Goal: Information Seeking & Learning: Learn about a topic

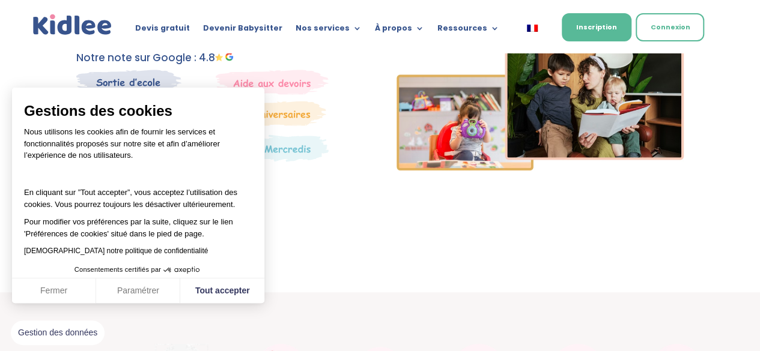
scroll to position [238, 0]
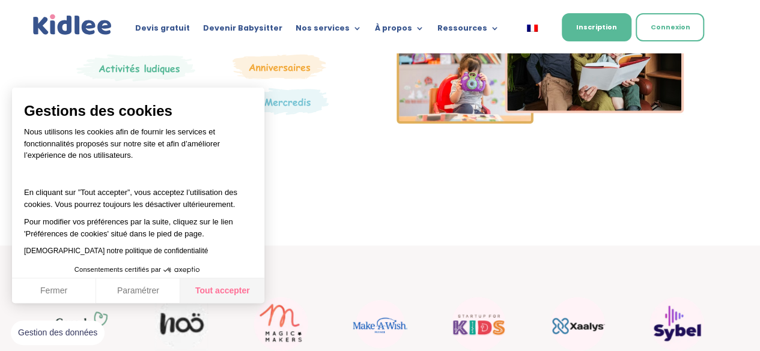
click at [226, 301] on button "Tout accepter" at bounding box center [222, 291] width 84 height 25
checkbox input "true"
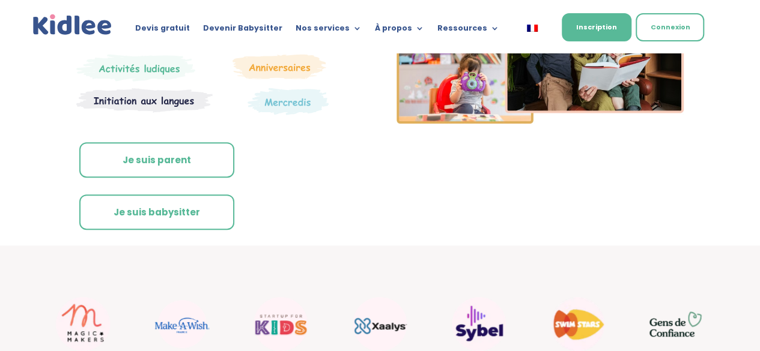
click at [157, 151] on link "Je suis parent" at bounding box center [156, 160] width 155 height 36
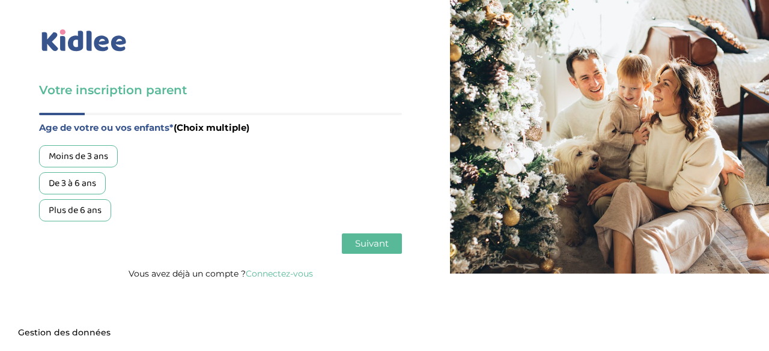
click at [81, 186] on div "De 3 à 6 ans" at bounding box center [72, 183] width 67 height 22
click at [376, 233] on div "Age de votre ou vos enfants* (Choix multiple) Moins de 3 ans De 3 à 6 ans Plus …" at bounding box center [220, 189] width 363 height 153
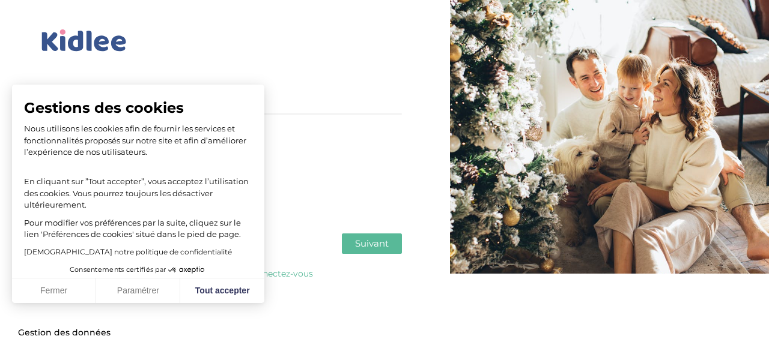
click at [374, 247] on span "Suivant" at bounding box center [372, 243] width 34 height 11
click at [226, 284] on button "Tout accepter" at bounding box center [222, 291] width 84 height 25
checkbox input "true"
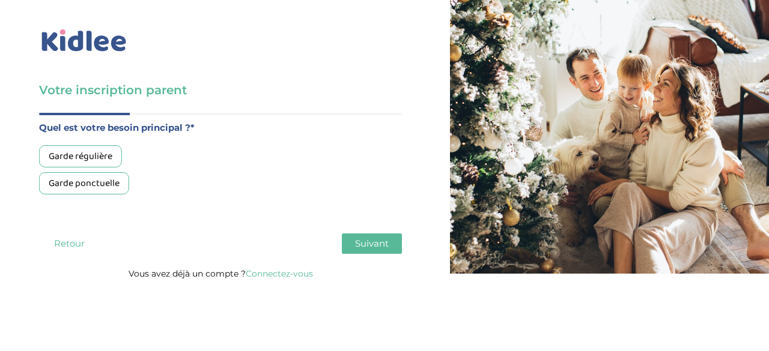
click at [90, 178] on div "Garde ponctuelle" at bounding box center [84, 183] width 90 height 22
click at [365, 252] on button "Suivant" at bounding box center [372, 244] width 60 height 20
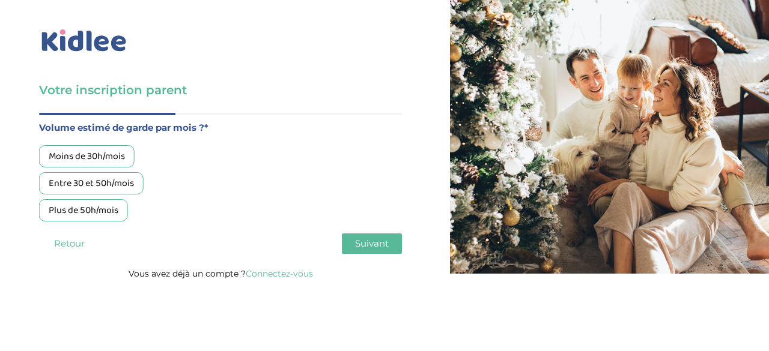
click at [96, 150] on div "Moins de 30h/mois" at bounding box center [86, 156] width 95 height 22
click at [380, 241] on span "Suivant" at bounding box center [372, 243] width 34 height 11
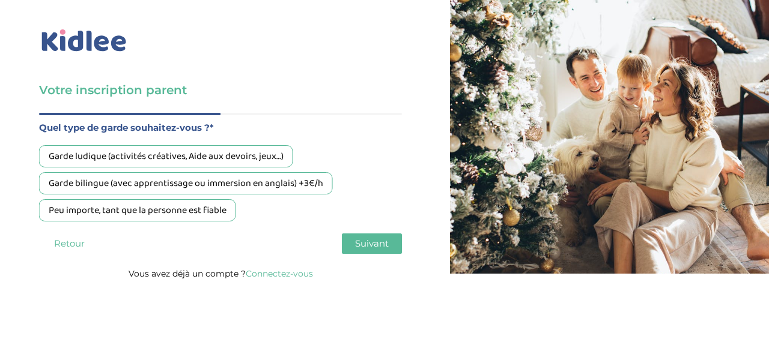
click at [214, 217] on div "Peu importe, tant que la personne est fiable" at bounding box center [137, 210] width 197 height 22
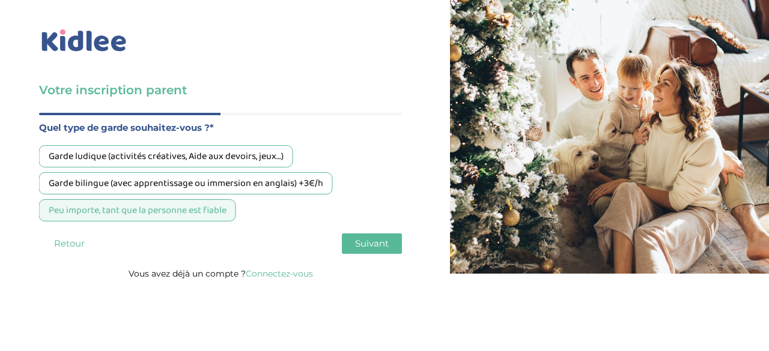
click at [375, 254] on button "Suivant" at bounding box center [372, 244] width 60 height 20
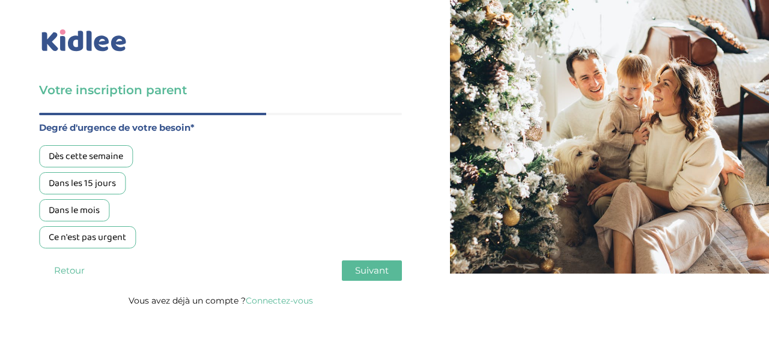
click at [65, 207] on div "Dans le mois" at bounding box center [74, 210] width 70 height 22
click at [359, 274] on span "Suivant" at bounding box center [372, 270] width 34 height 11
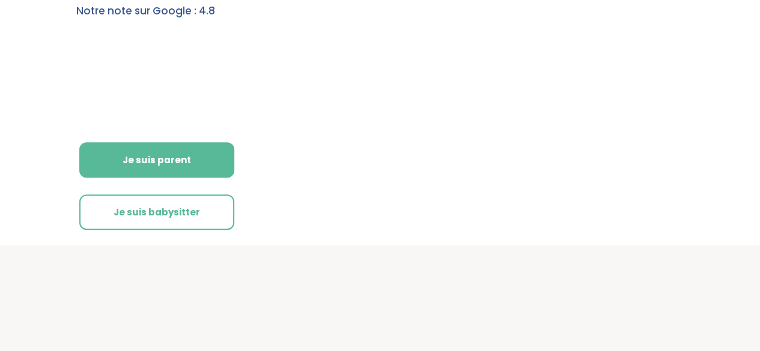
scroll to position [238, 0]
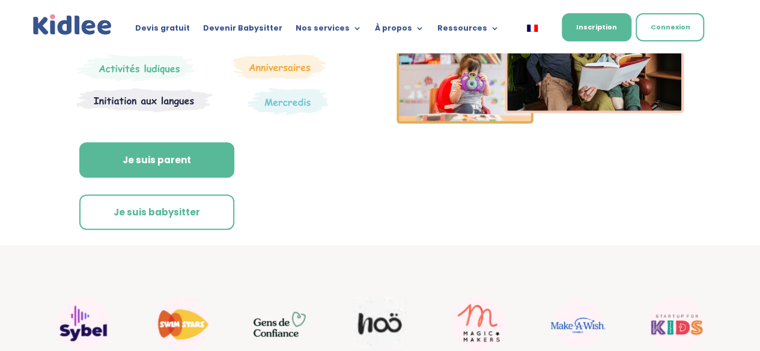
click at [280, 331] on img "10 / 22" at bounding box center [280, 323] width 54 height 25
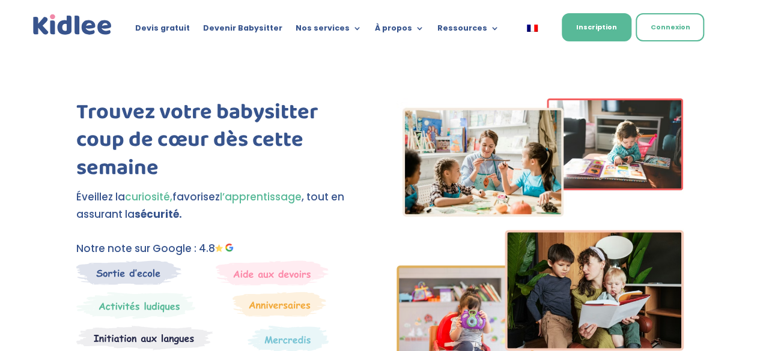
click at [315, 26] on link "Nos services" at bounding box center [328, 30] width 66 height 13
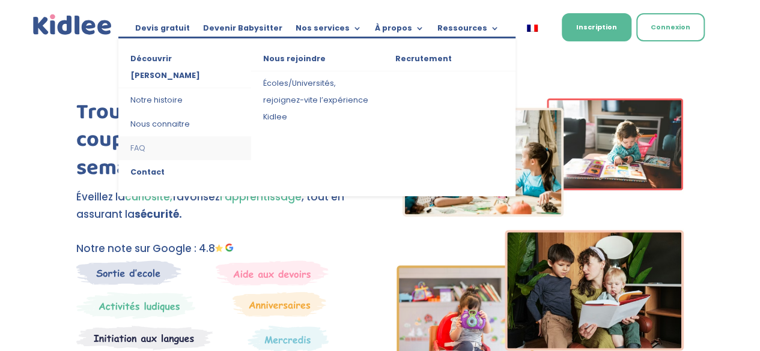
click at [139, 136] on link "FAQ" at bounding box center [184, 148] width 132 height 24
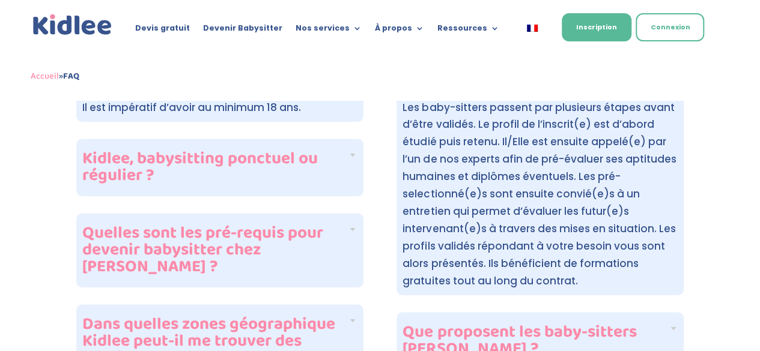
scroll to position [369, 0]
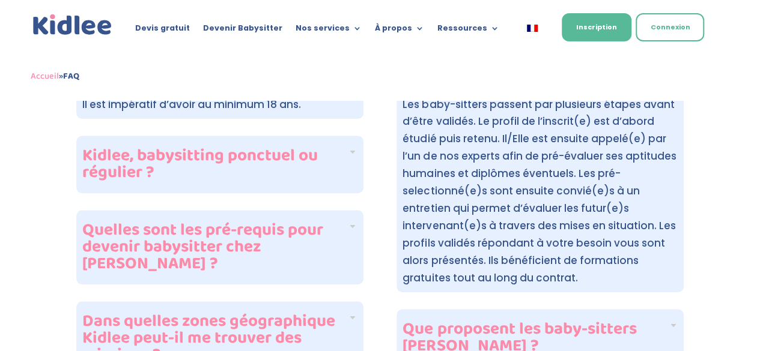
click at [306, 148] on h4 "Kidlee, babysitting ponctuel ou régulier ?" at bounding box center [214, 165] width 265 height 34
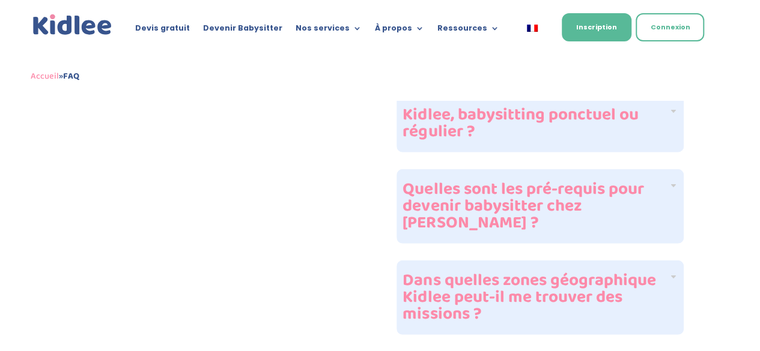
scroll to position [1619, 0]
